Goal: Communication & Community: Connect with others

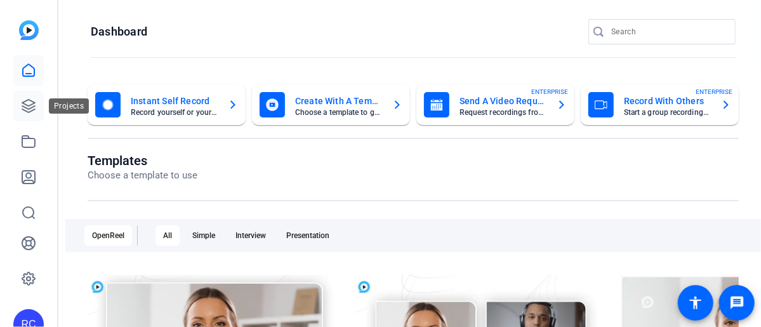
click at [29, 112] on icon at bounding box center [28, 106] width 13 height 13
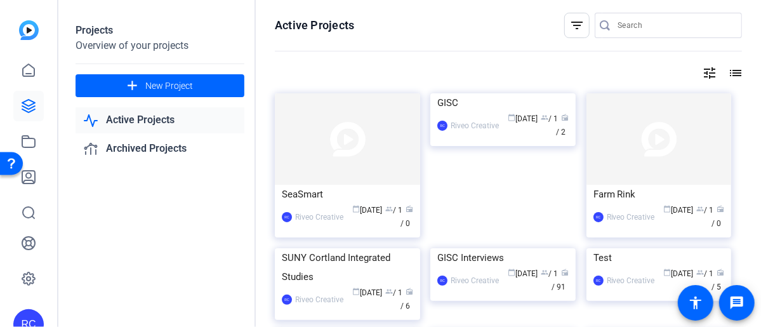
click at [355, 132] on img at bounding box center [347, 138] width 145 height 91
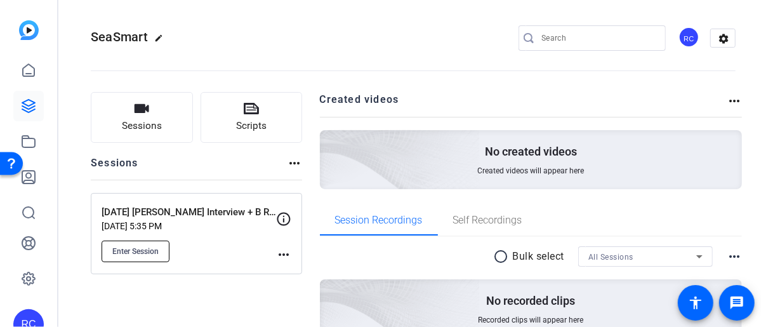
click at [142, 253] on span "Enter Session" at bounding box center [135, 251] width 46 height 10
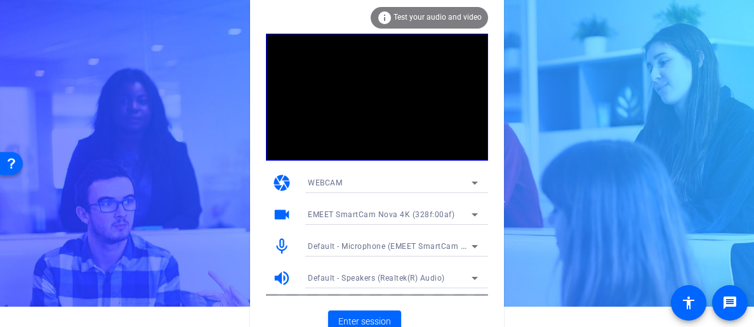
scroll to position [31, 0]
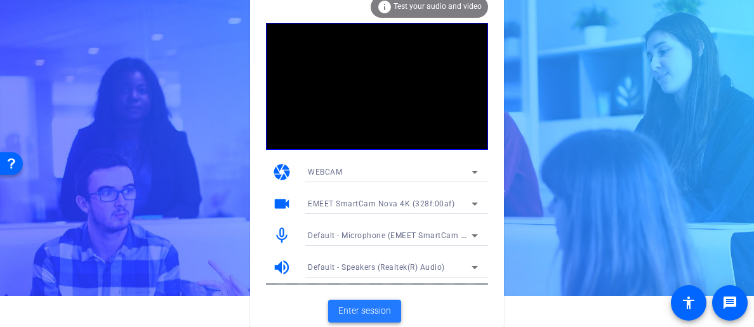
click at [347, 309] on span "Enter session" at bounding box center [364, 310] width 53 height 13
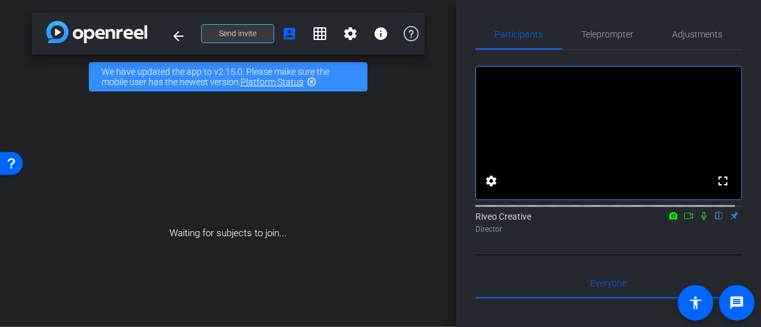
click at [243, 38] on span "Send invite" at bounding box center [237, 34] width 37 height 10
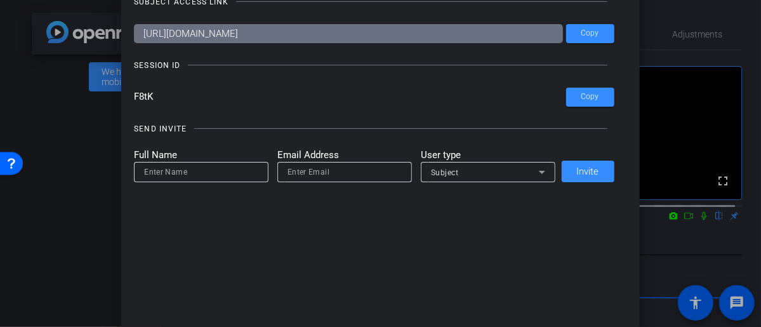
click at [237, 173] on input at bounding box center [201, 171] width 114 height 15
type input "Madi Tinney"
type input "madi@riveocreative.com"
click at [451, 179] on div "Subject" at bounding box center [485, 172] width 108 height 16
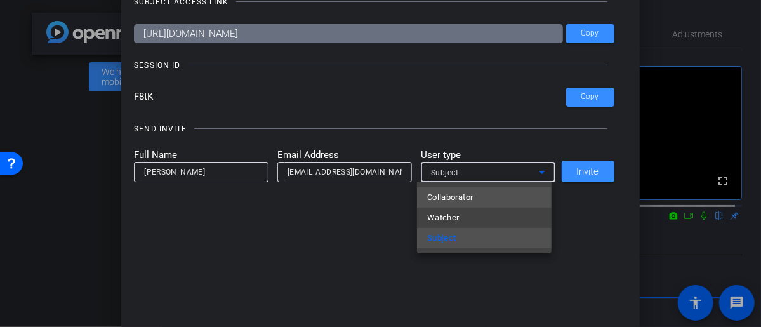
click at [472, 204] on span "Collaborator" at bounding box center [450, 197] width 46 height 15
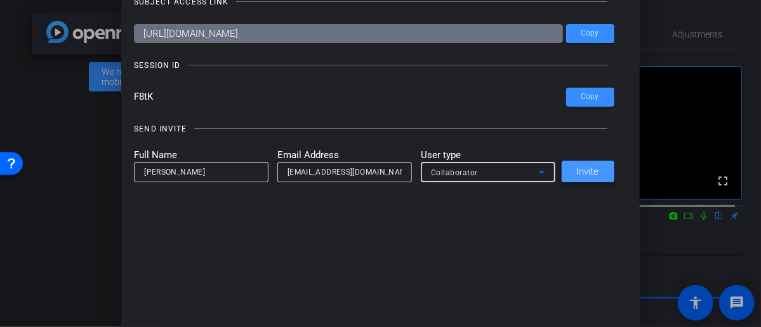
click at [579, 173] on span "Invite" at bounding box center [588, 172] width 22 height 10
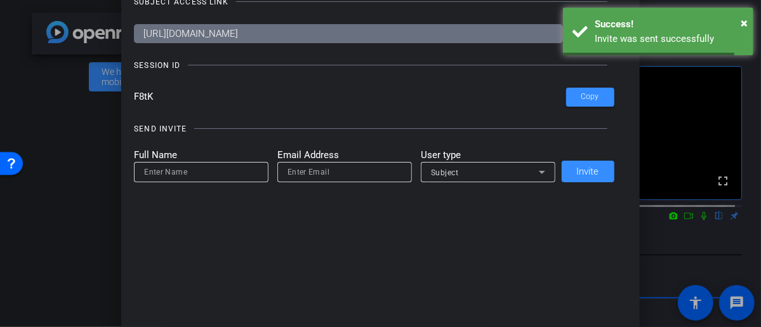
click at [183, 172] on input at bounding box center [201, 171] width 114 height 15
type input "Amina Morgan"
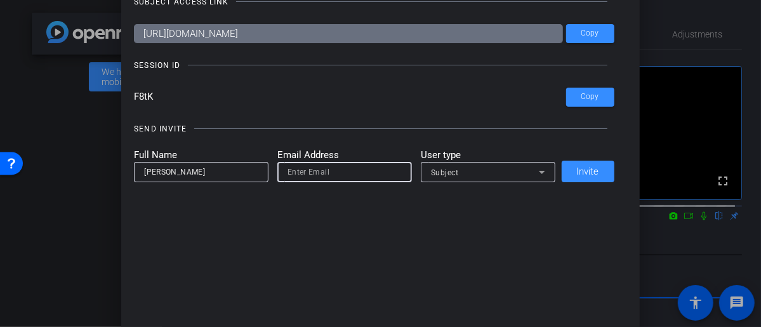
paste input "aminaem4570@gmail.com"
type input "aminaem4570@gmail.com"
click at [470, 176] on div "Subject" at bounding box center [485, 172] width 108 height 16
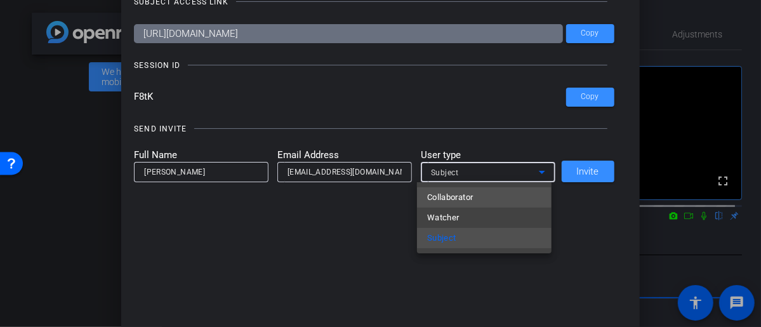
click at [475, 199] on mat-option "Collaborator" at bounding box center [484, 197] width 135 height 20
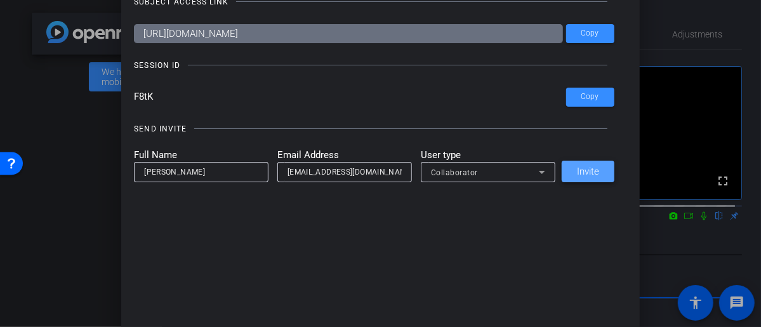
click at [588, 178] on span at bounding box center [588, 171] width 53 height 30
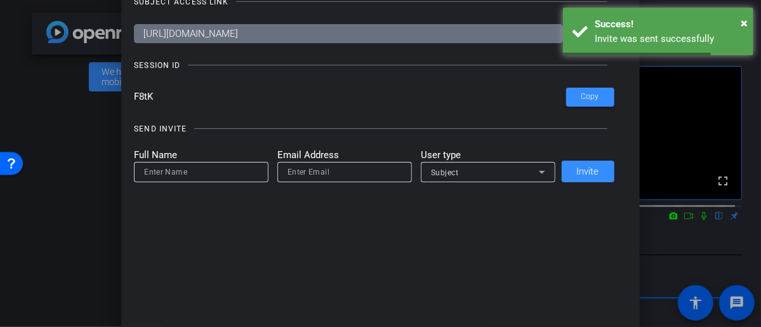
click at [74, 248] on div at bounding box center [380, 163] width 761 height 327
